Goal: Task Accomplishment & Management: Manage account settings

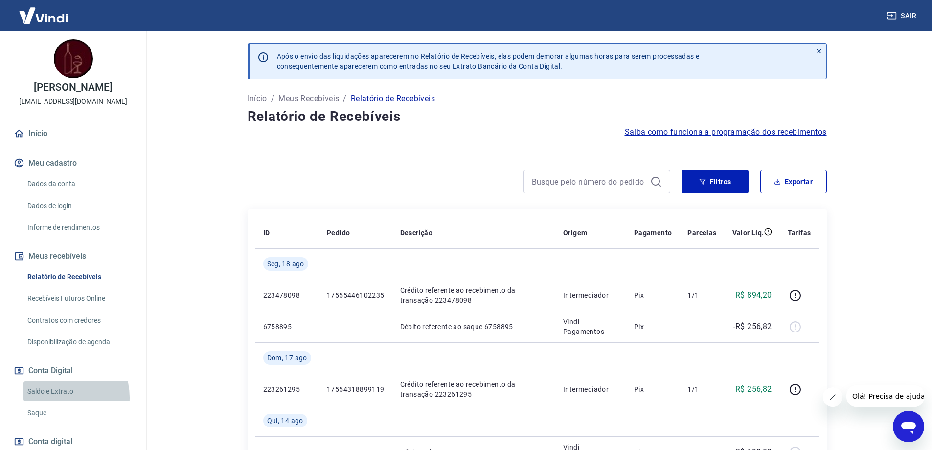
click at [59, 401] on link "Saldo e Extrato" at bounding box center [78, 391] width 111 height 20
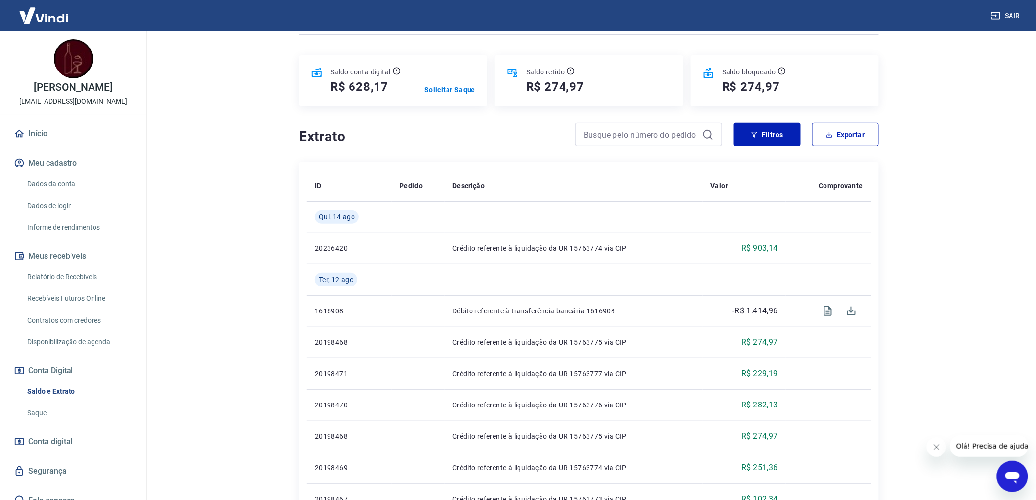
scroll to position [114, 0]
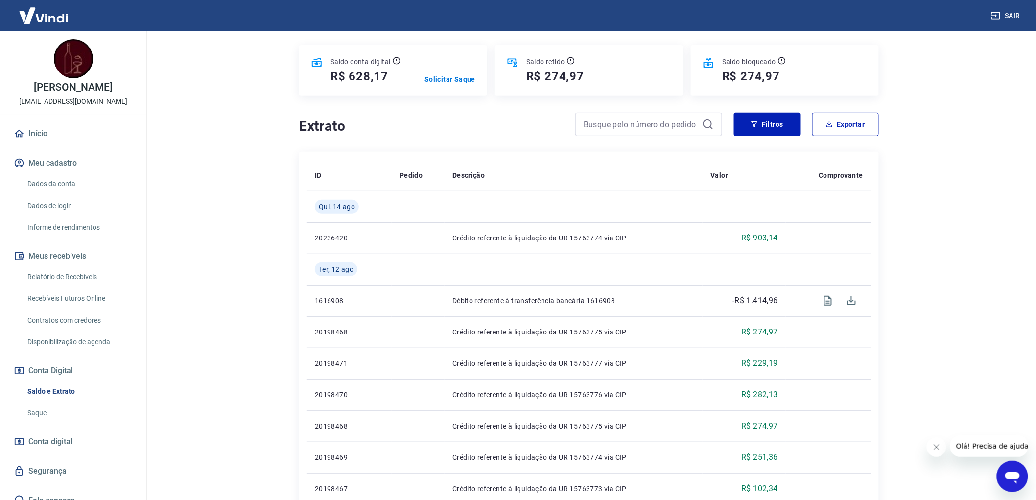
click at [43, 423] on link "Saque" at bounding box center [78, 413] width 111 height 20
